Goal: Task Accomplishment & Management: Manage account settings

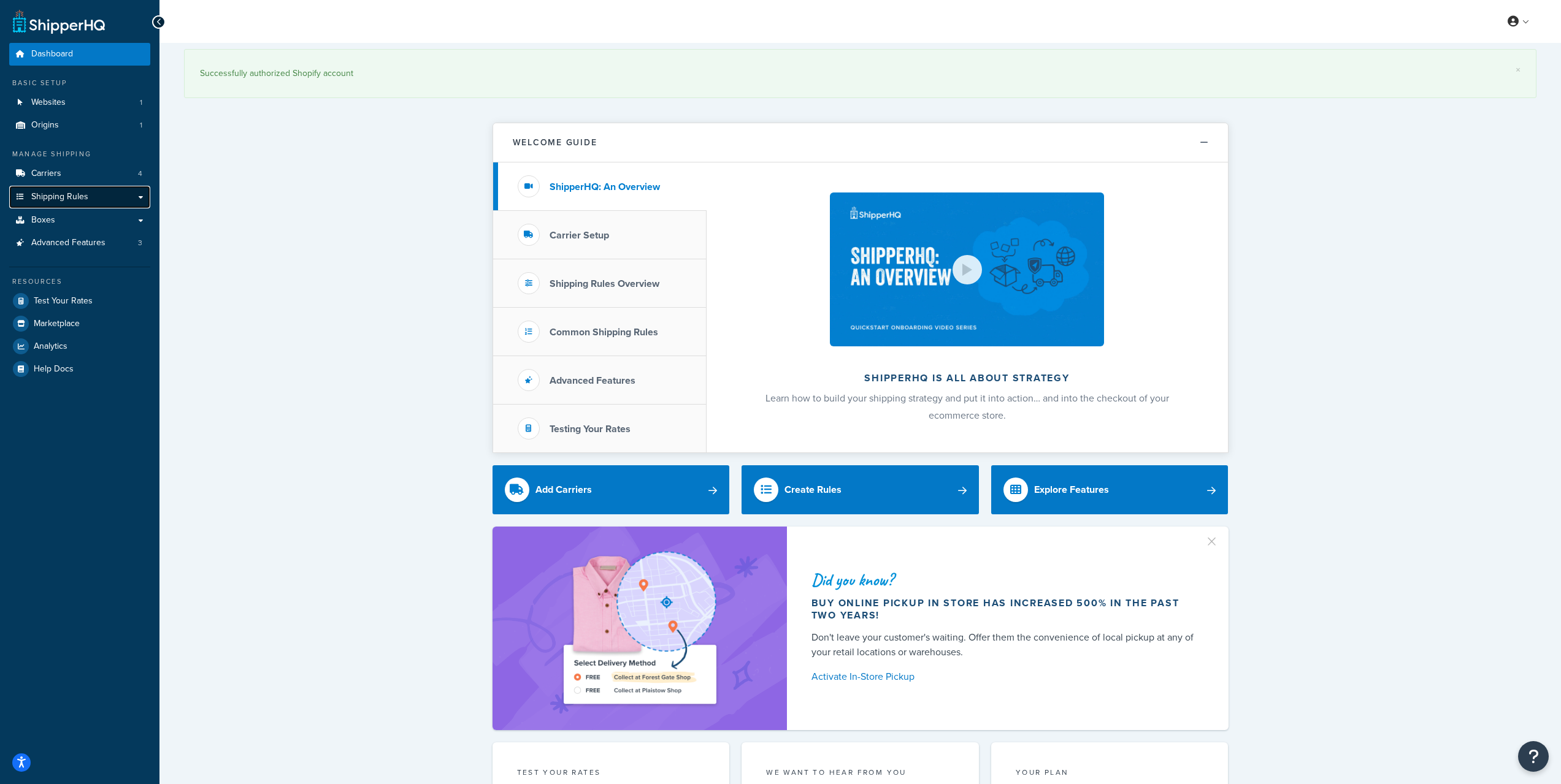
click at [101, 190] on link "Shipping Rules" at bounding box center [79, 197] width 141 height 22
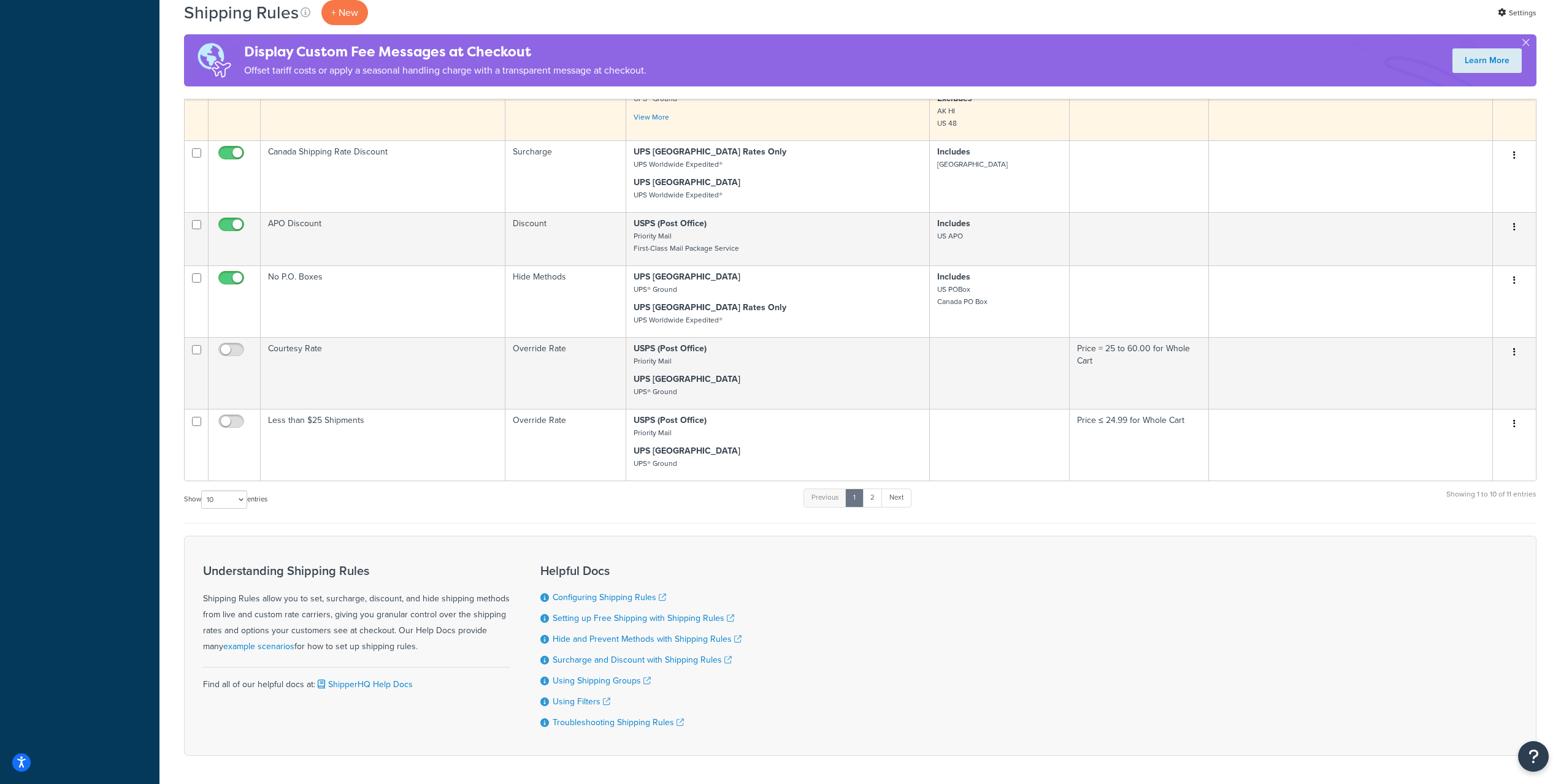
scroll to position [552, 0]
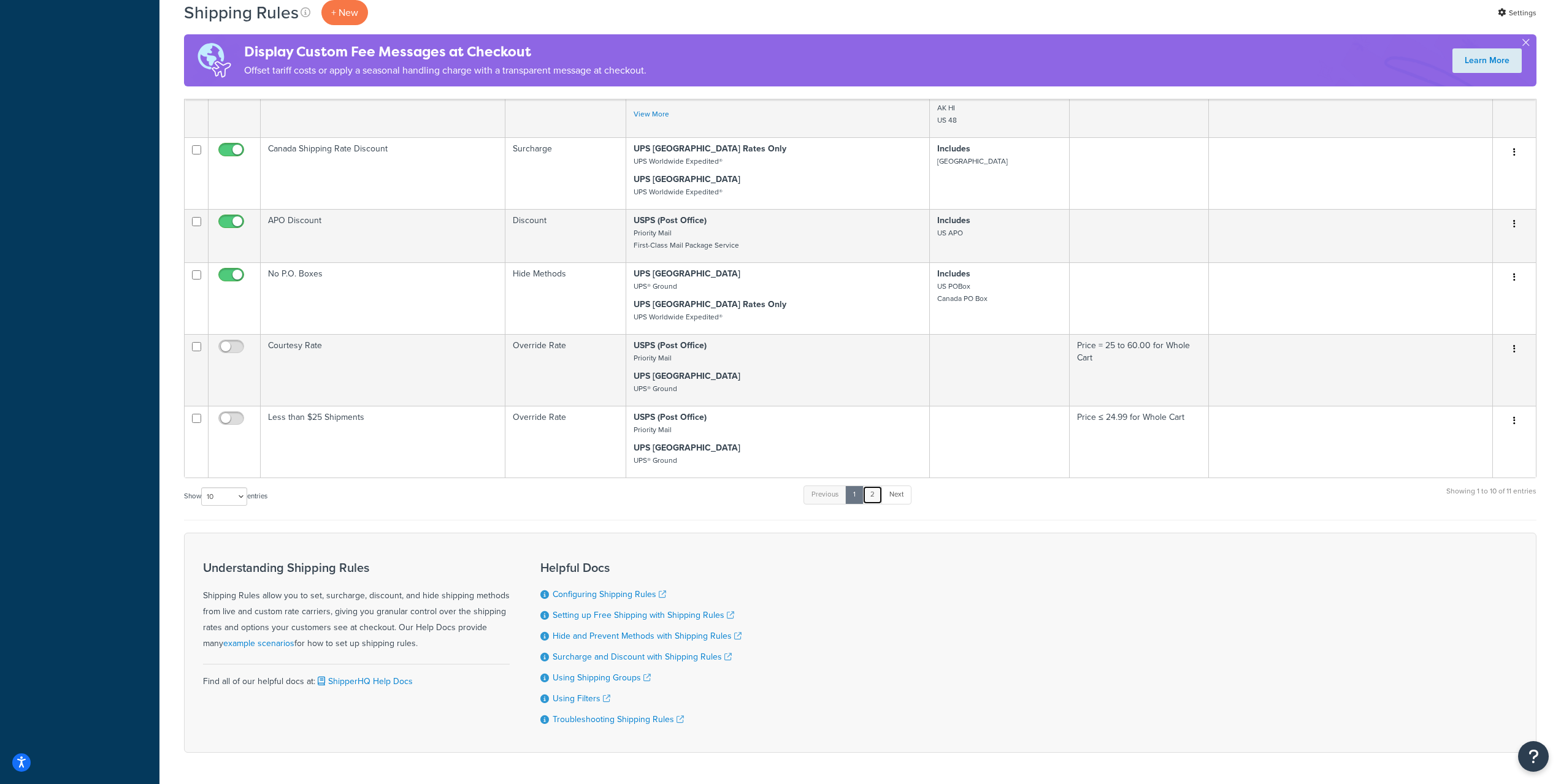
click at [878, 504] on link "2" at bounding box center [872, 495] width 20 height 19
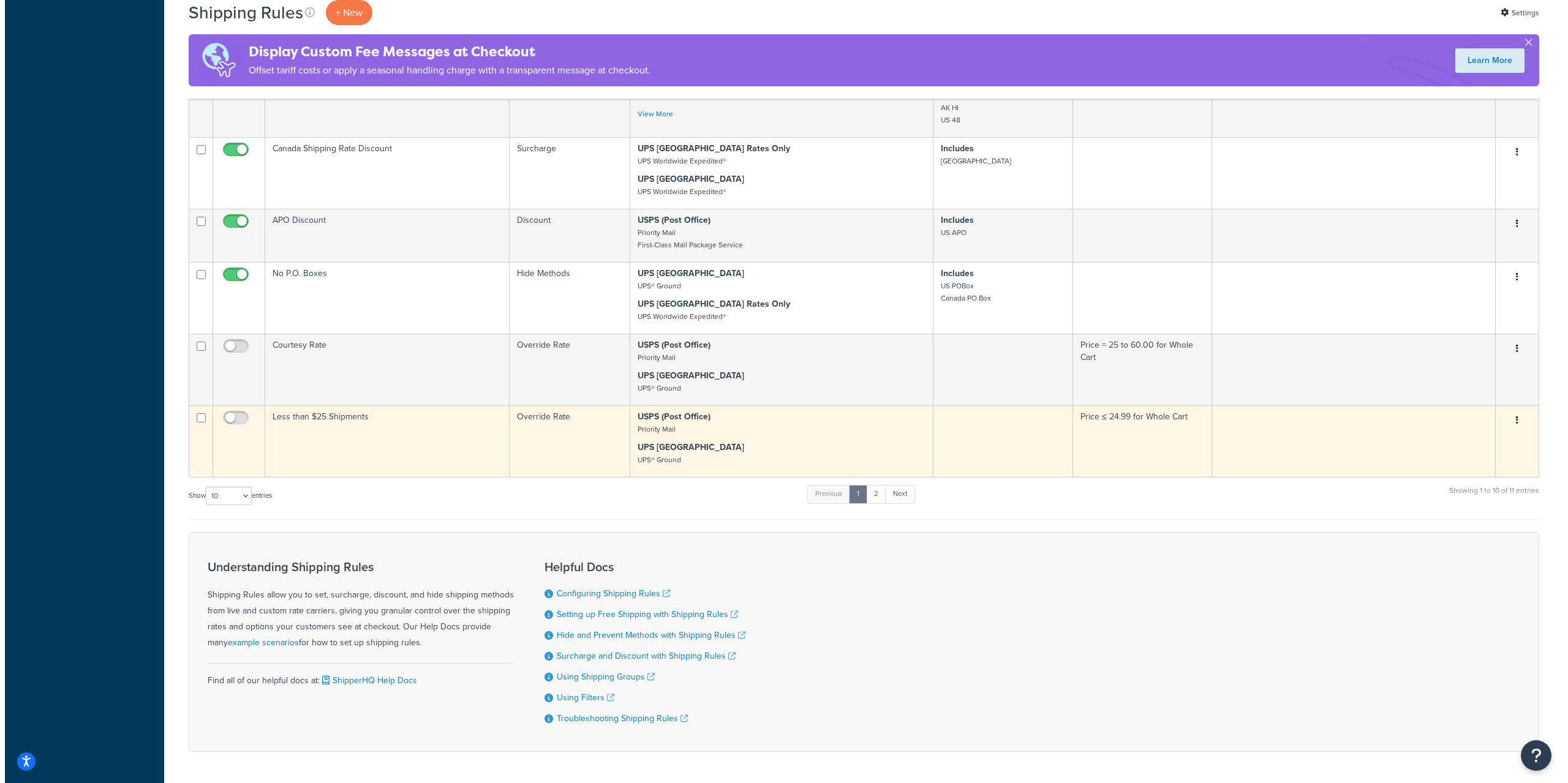
scroll to position [0, 0]
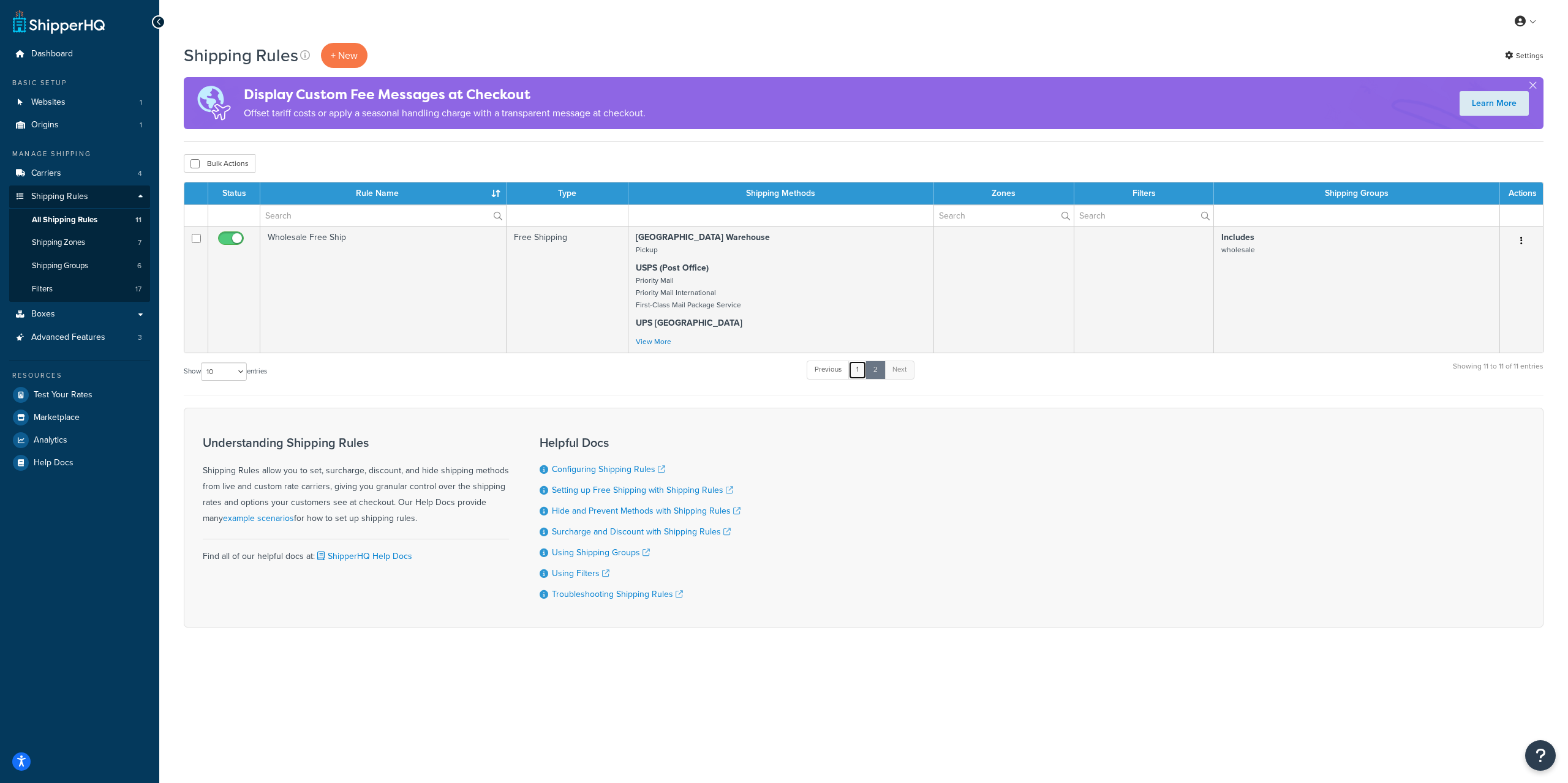
click at [866, 375] on link "1" at bounding box center [857, 370] width 18 height 18
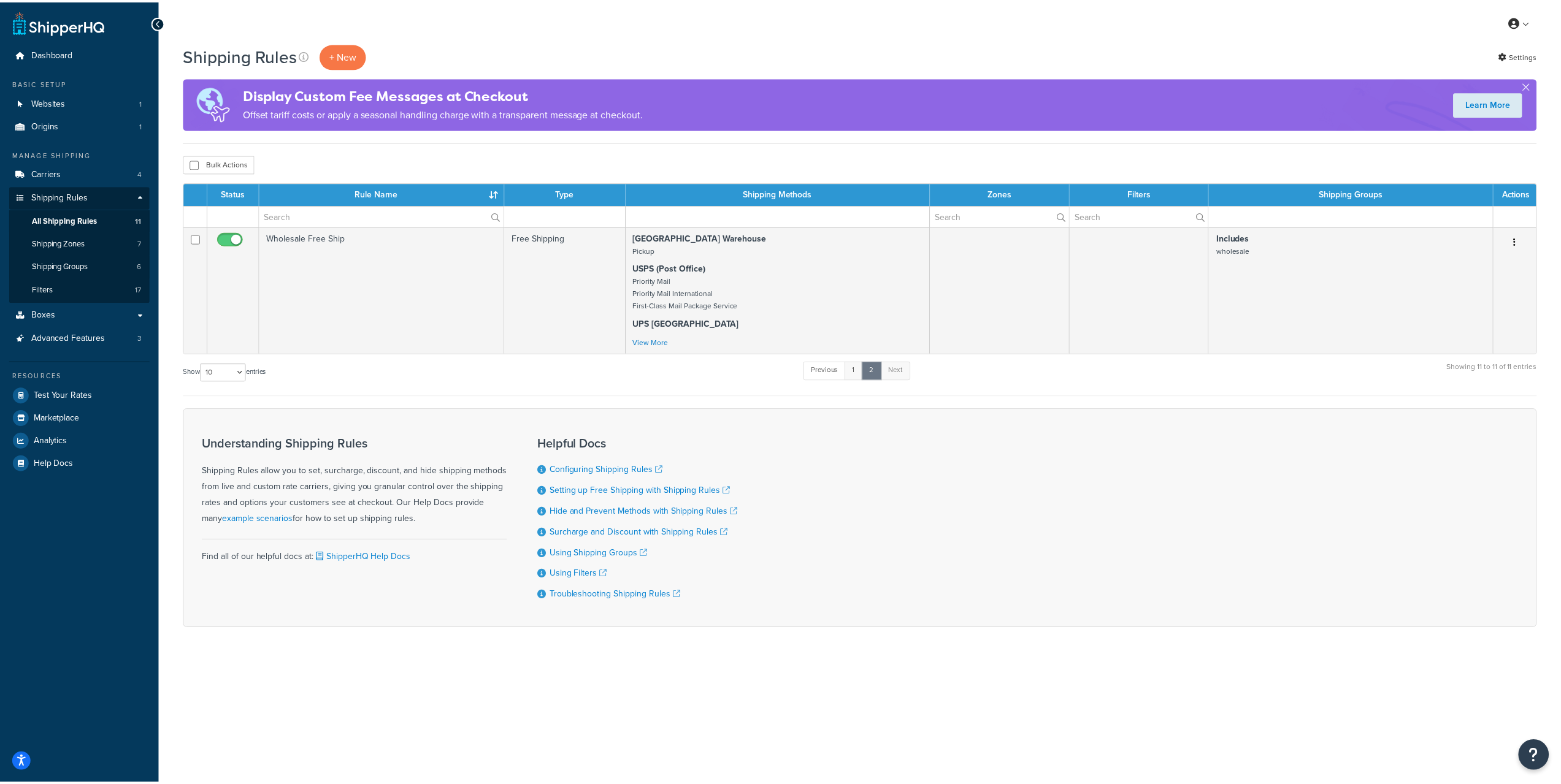
scroll to position [609, 0]
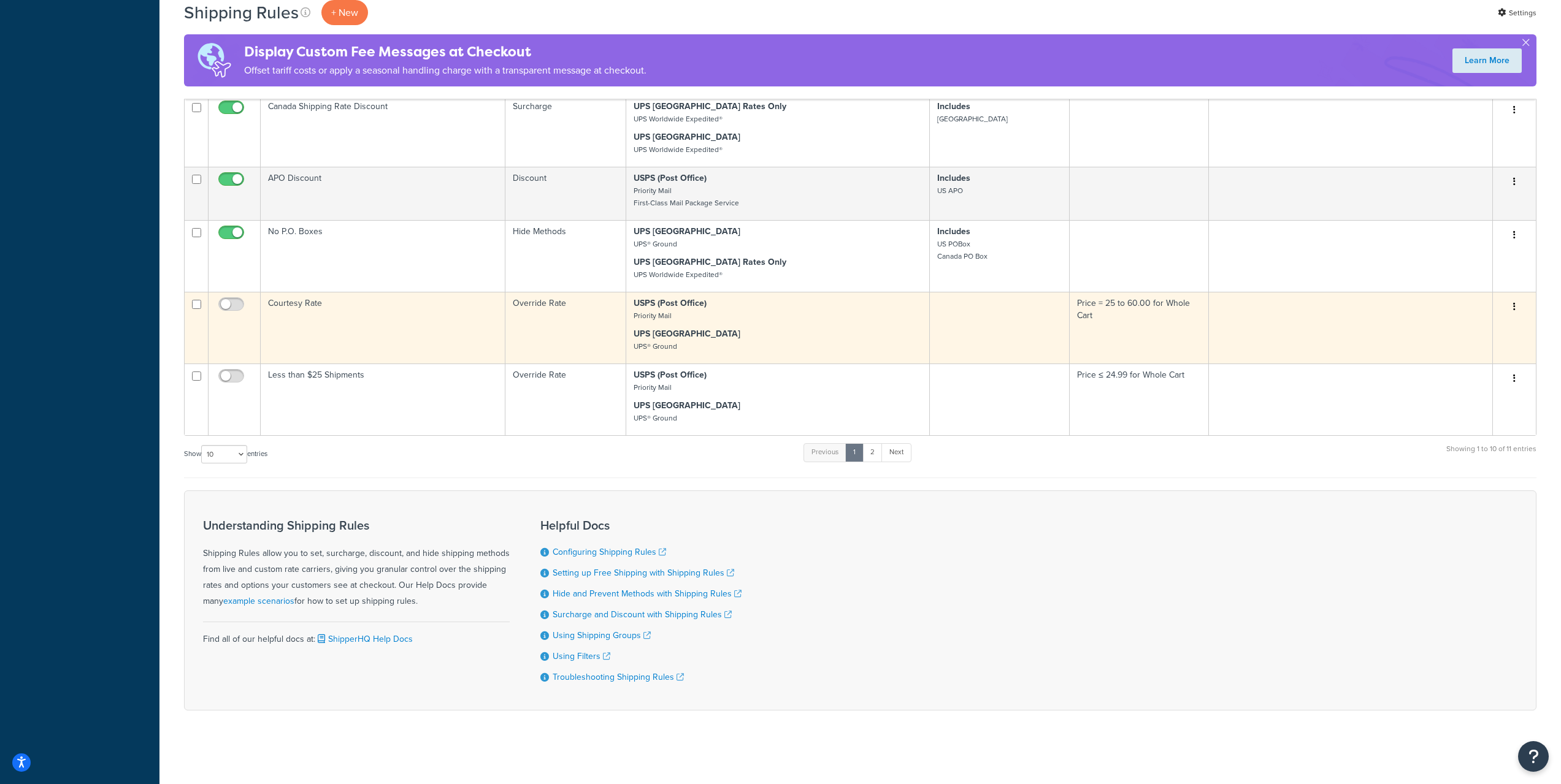
click at [387, 330] on td "Courtesy Rate" at bounding box center [383, 328] width 244 height 72
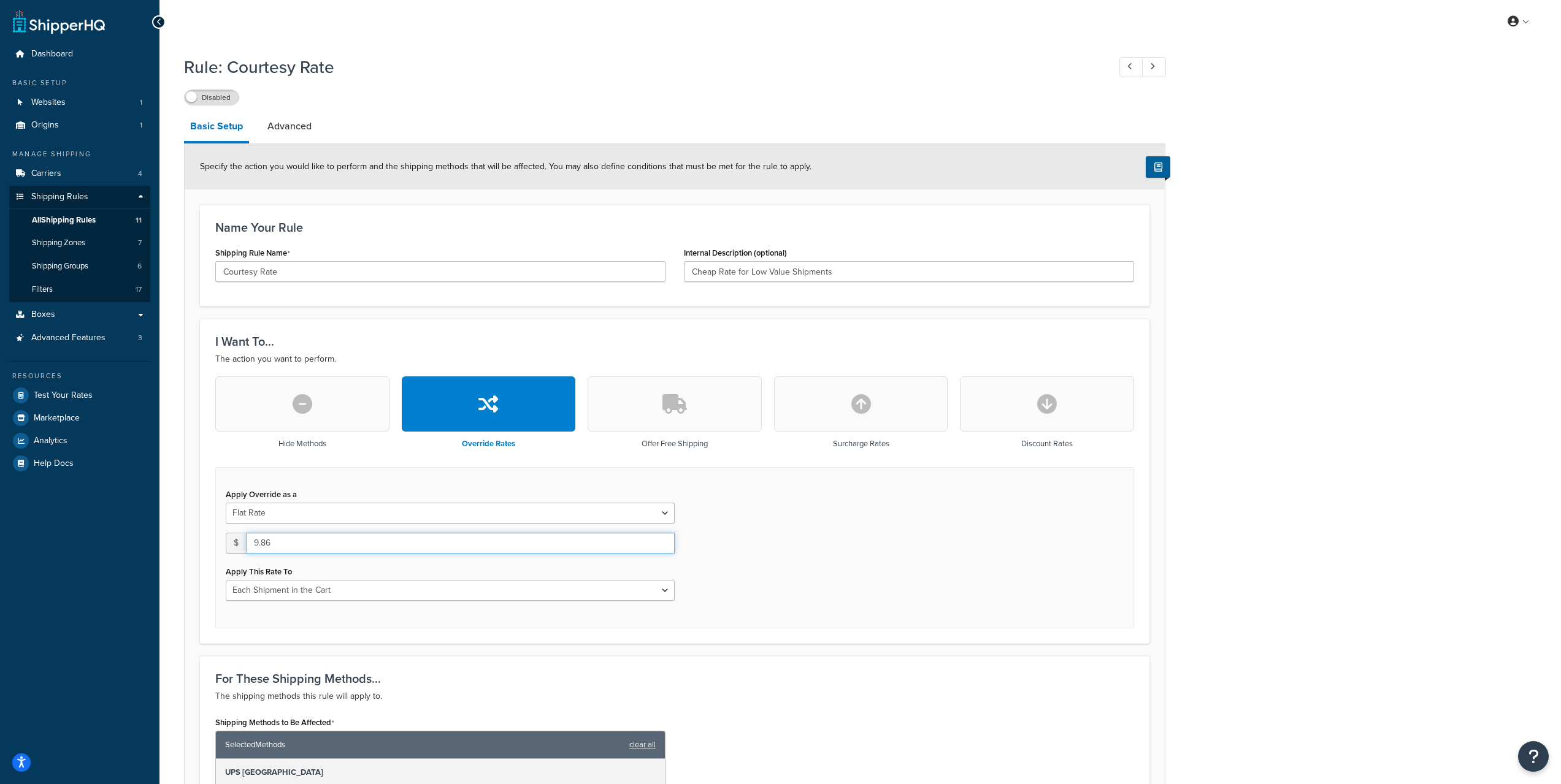
click at [376, 546] on input "9.86" at bounding box center [460, 543] width 429 height 21
type input "16.84"
click at [1230, 447] on div "Rule: Courtesy Rate Disabled Basic Setup Advanced Specify the action you would …" at bounding box center [860, 632] width 1401 height 1166
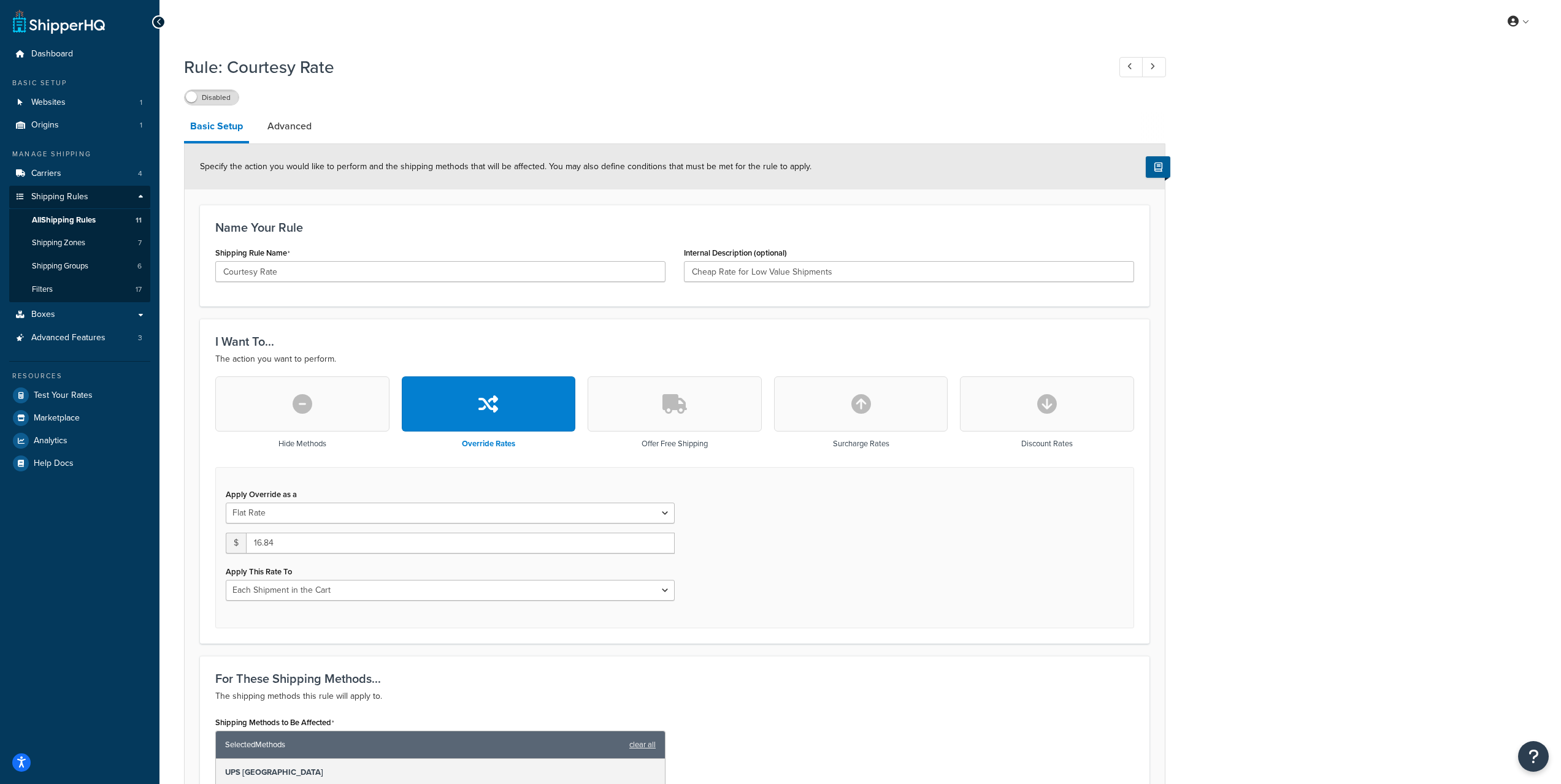
click at [1399, 272] on div "Rule: Courtesy Rate Disabled Basic Setup Advanced Specify the action you would …" at bounding box center [860, 632] width 1401 height 1166
click at [1332, 517] on div "Rule: Courtesy Rate Disabled Basic Setup Advanced Specify the action you would …" at bounding box center [860, 632] width 1401 height 1166
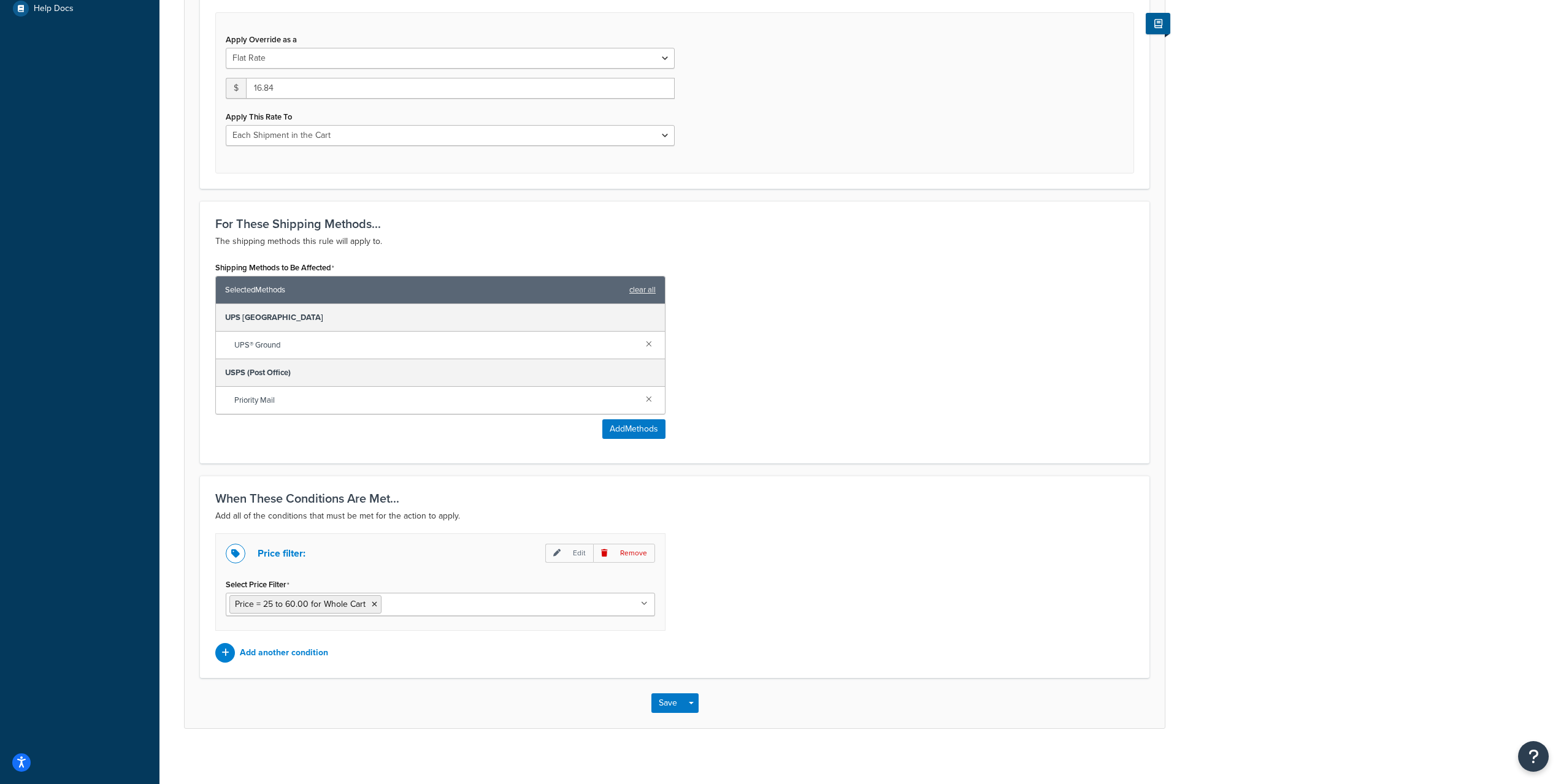
scroll to position [462, 0]
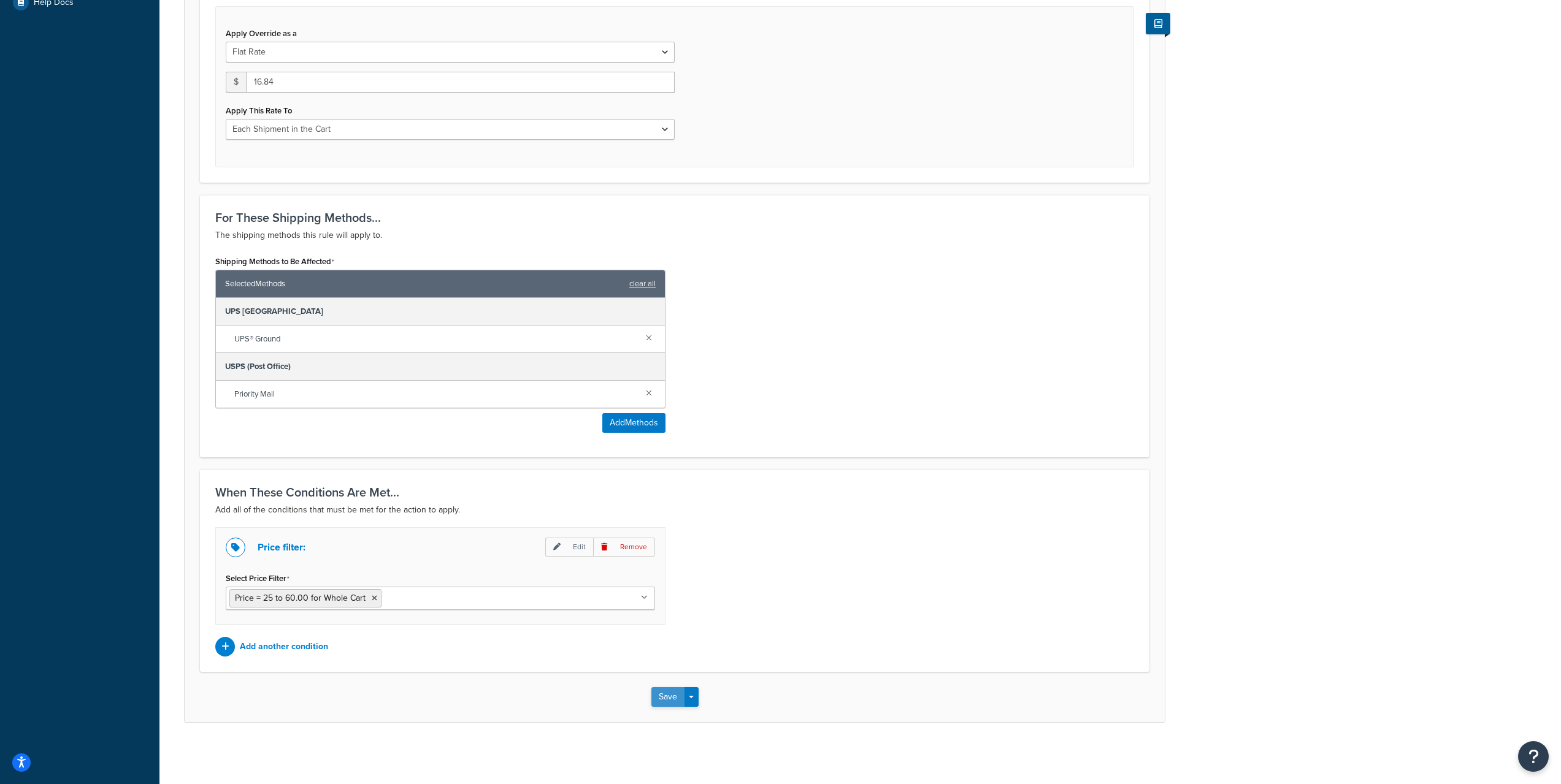
click at [669, 700] on button "Save" at bounding box center [668, 696] width 33 height 19
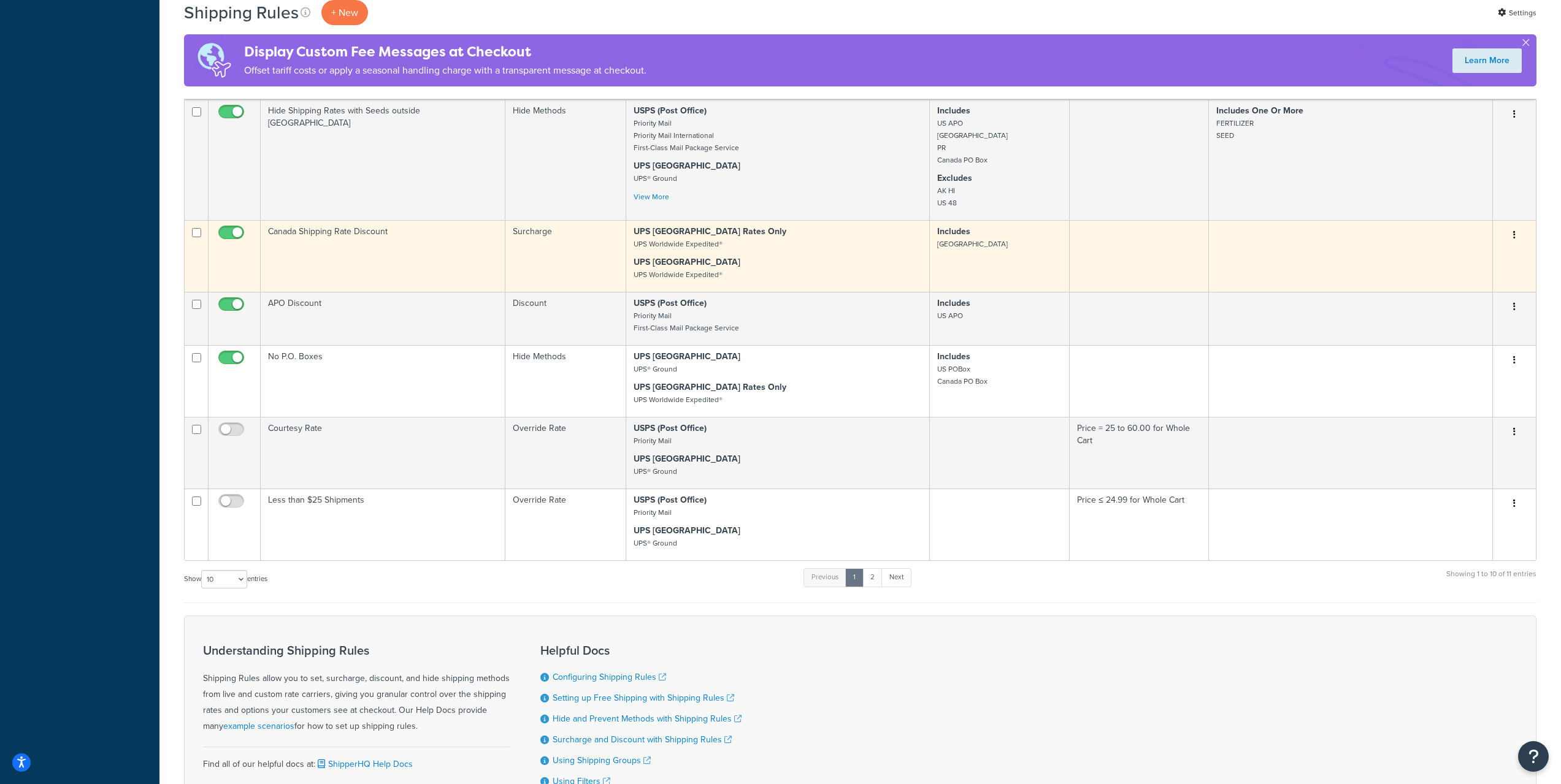
scroll to position [672, 0]
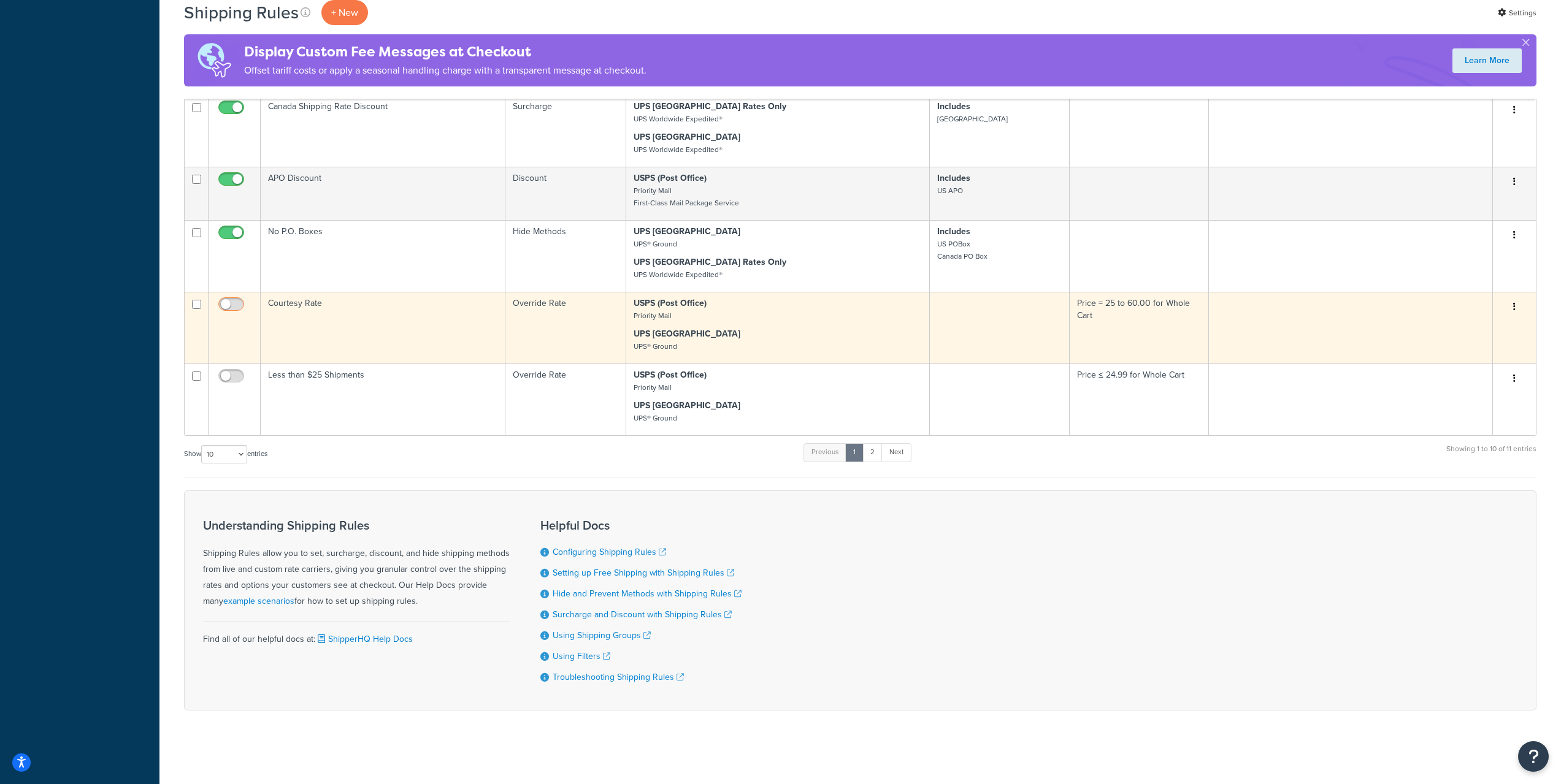
click at [225, 300] on input "checkbox" at bounding box center [233, 308] width 34 height 15
checkbox input "true"
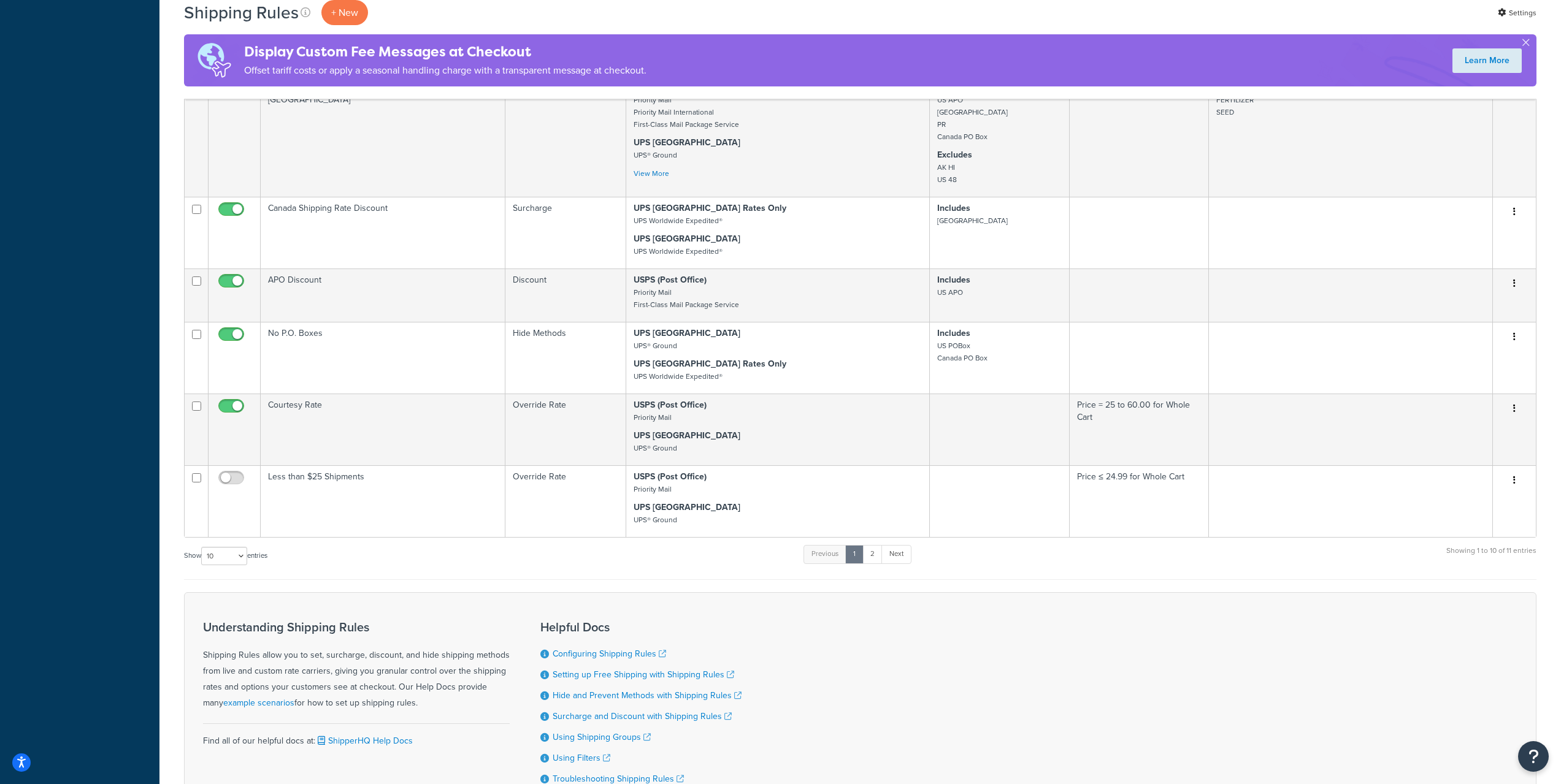
scroll to position [366, 0]
